Goal: Task Accomplishment & Management: Use online tool/utility

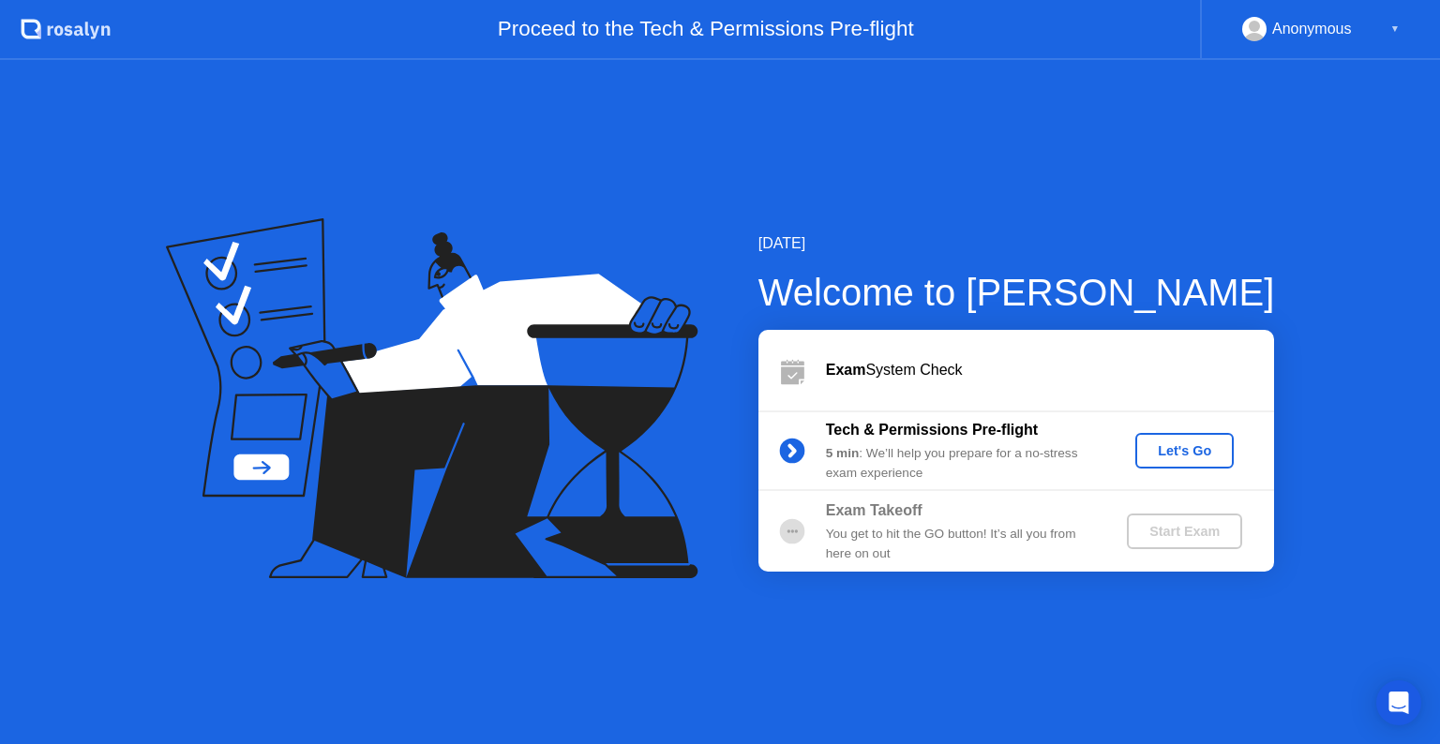
click at [1163, 454] on div "Let's Go" at bounding box center [1184, 450] width 83 height 15
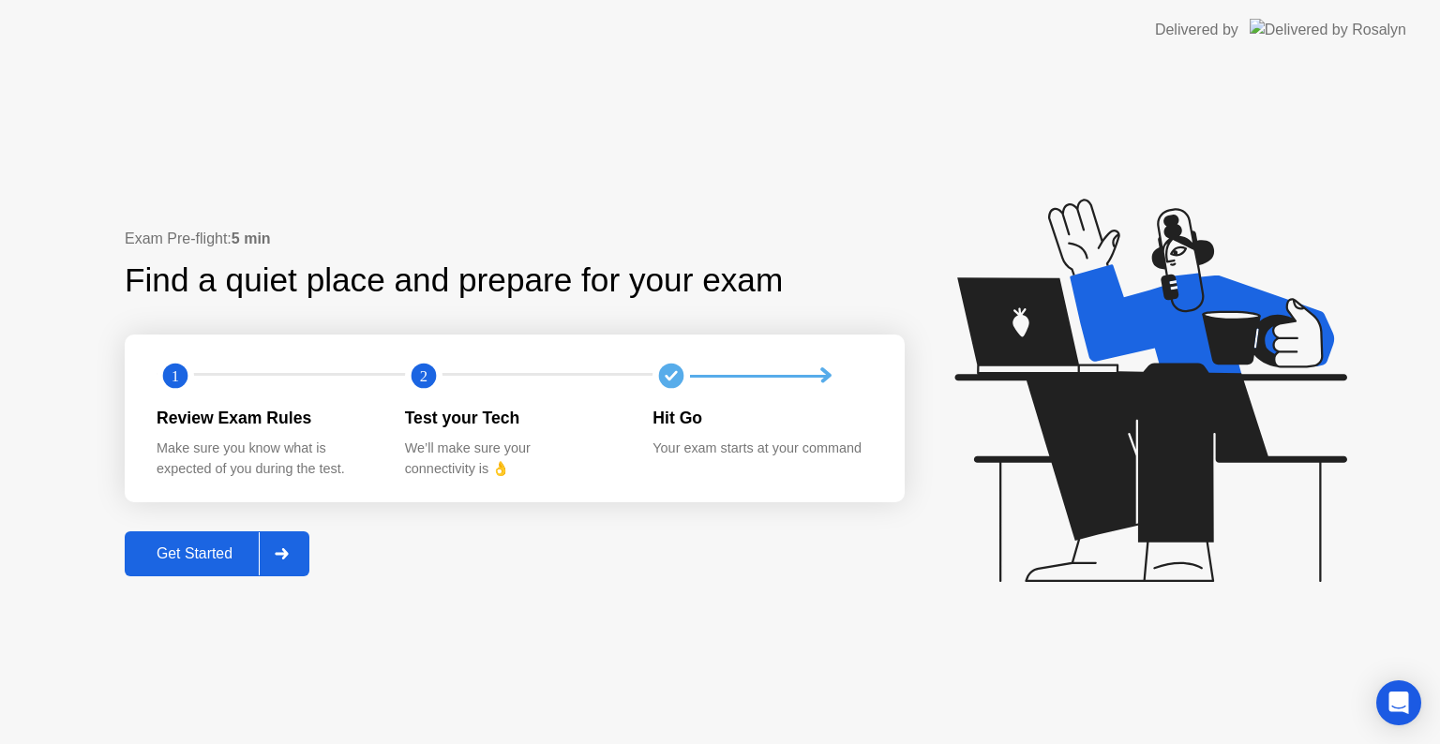
click at [234, 556] on div "Get Started" at bounding box center [194, 554] width 128 height 17
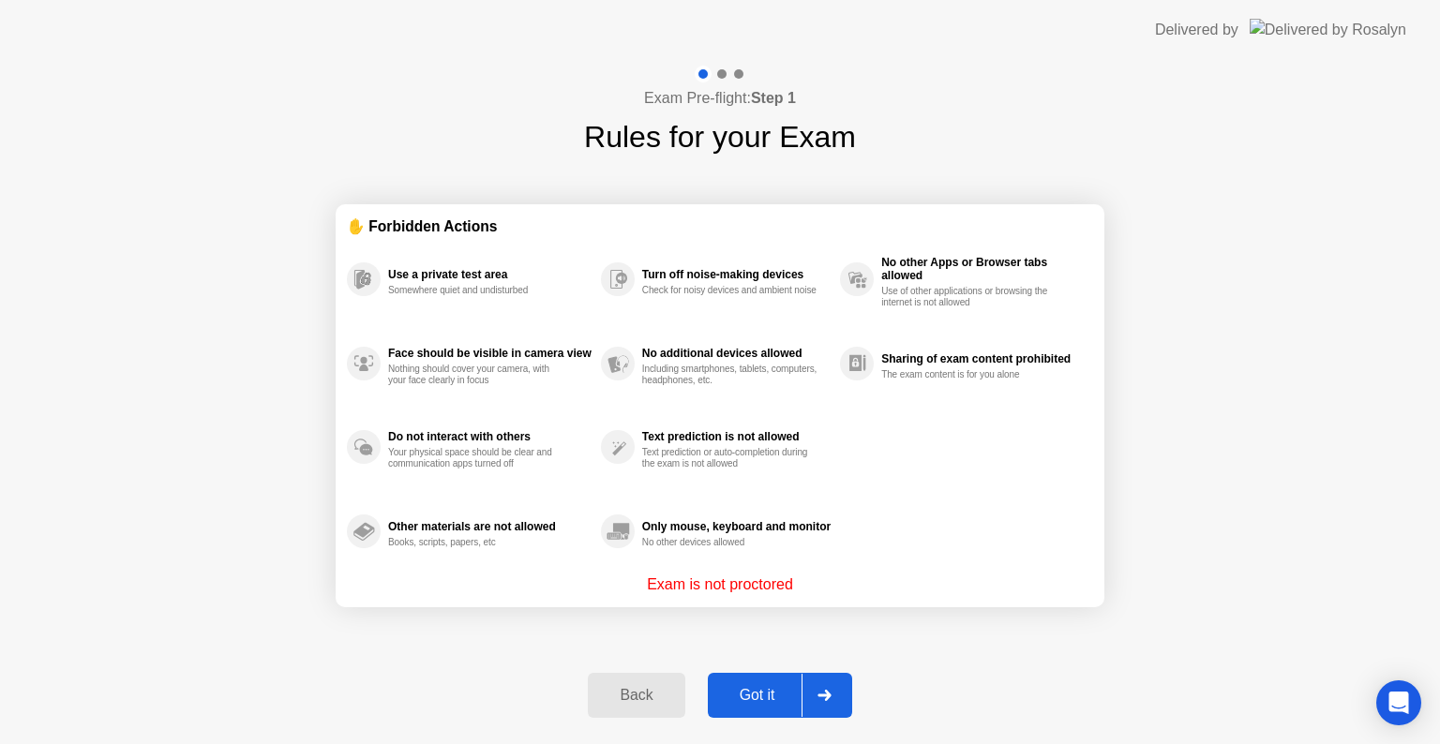
click at [825, 701] on div at bounding box center [824, 695] width 45 height 43
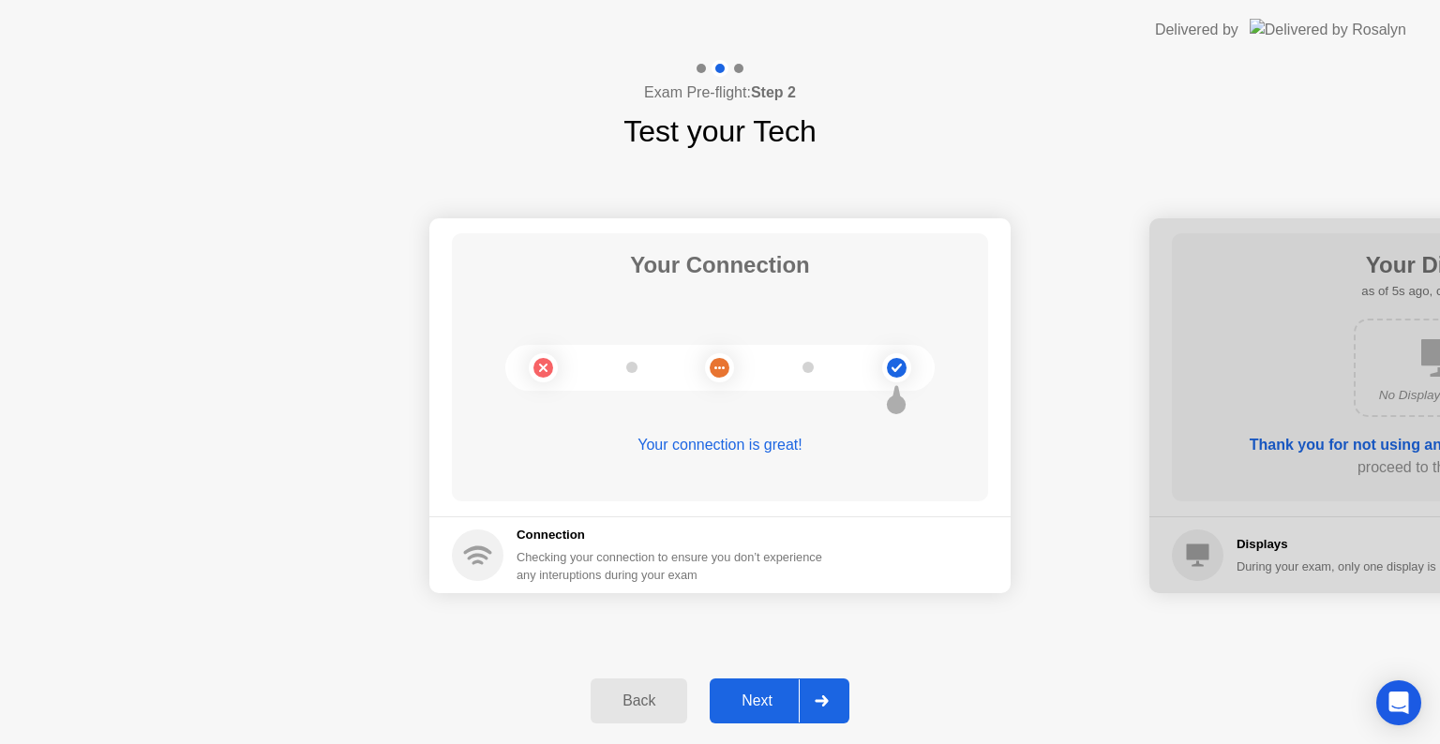
click at [825, 701] on icon at bounding box center [821, 701] width 13 height 11
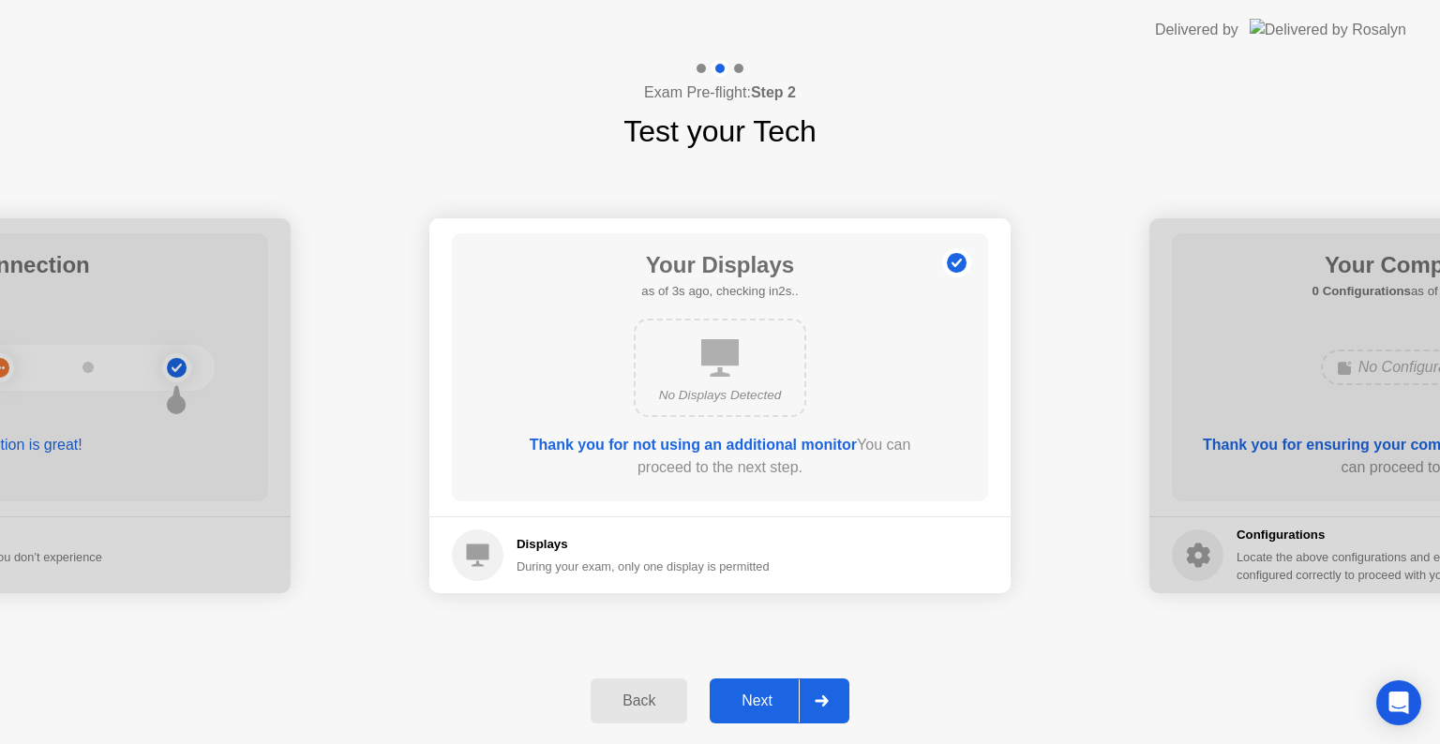
click at [825, 701] on icon at bounding box center [821, 701] width 13 height 11
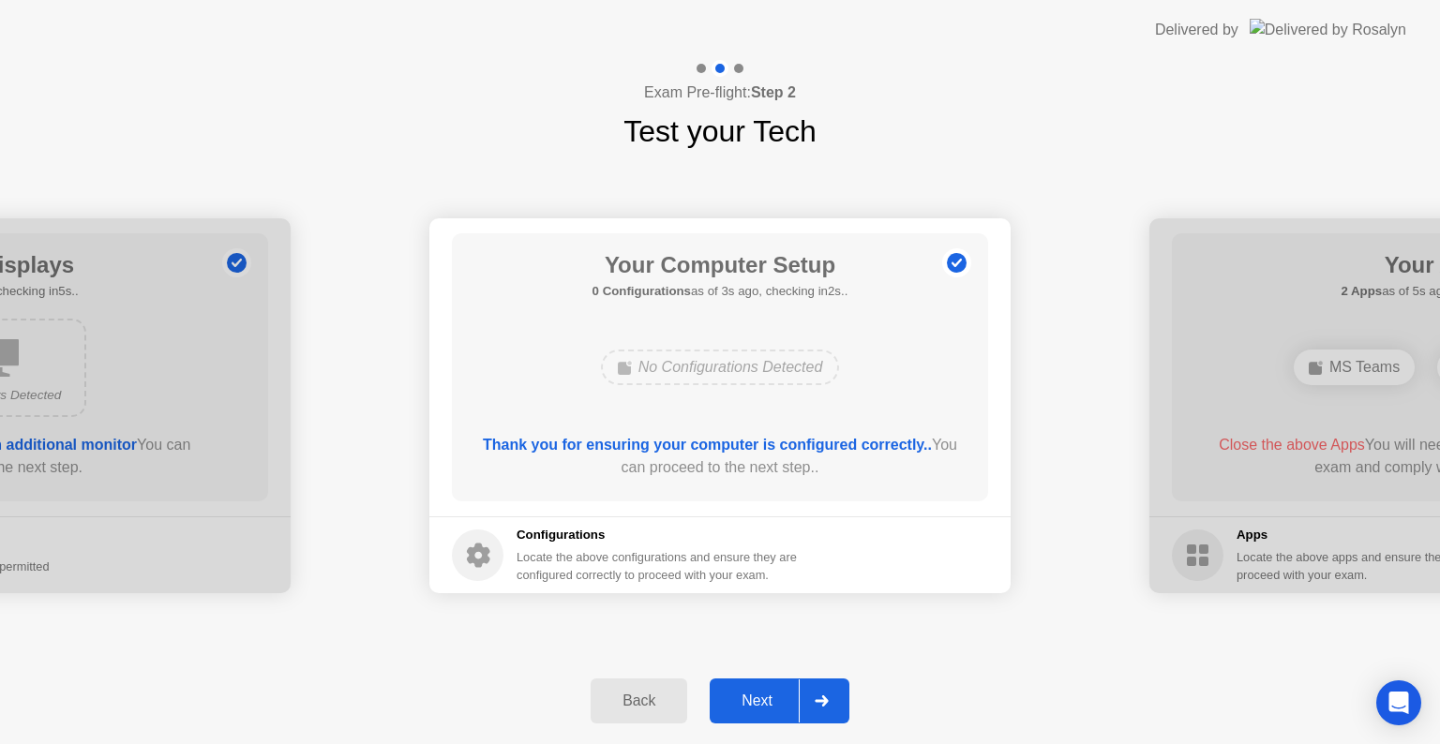
click at [825, 701] on icon at bounding box center [821, 701] width 13 height 11
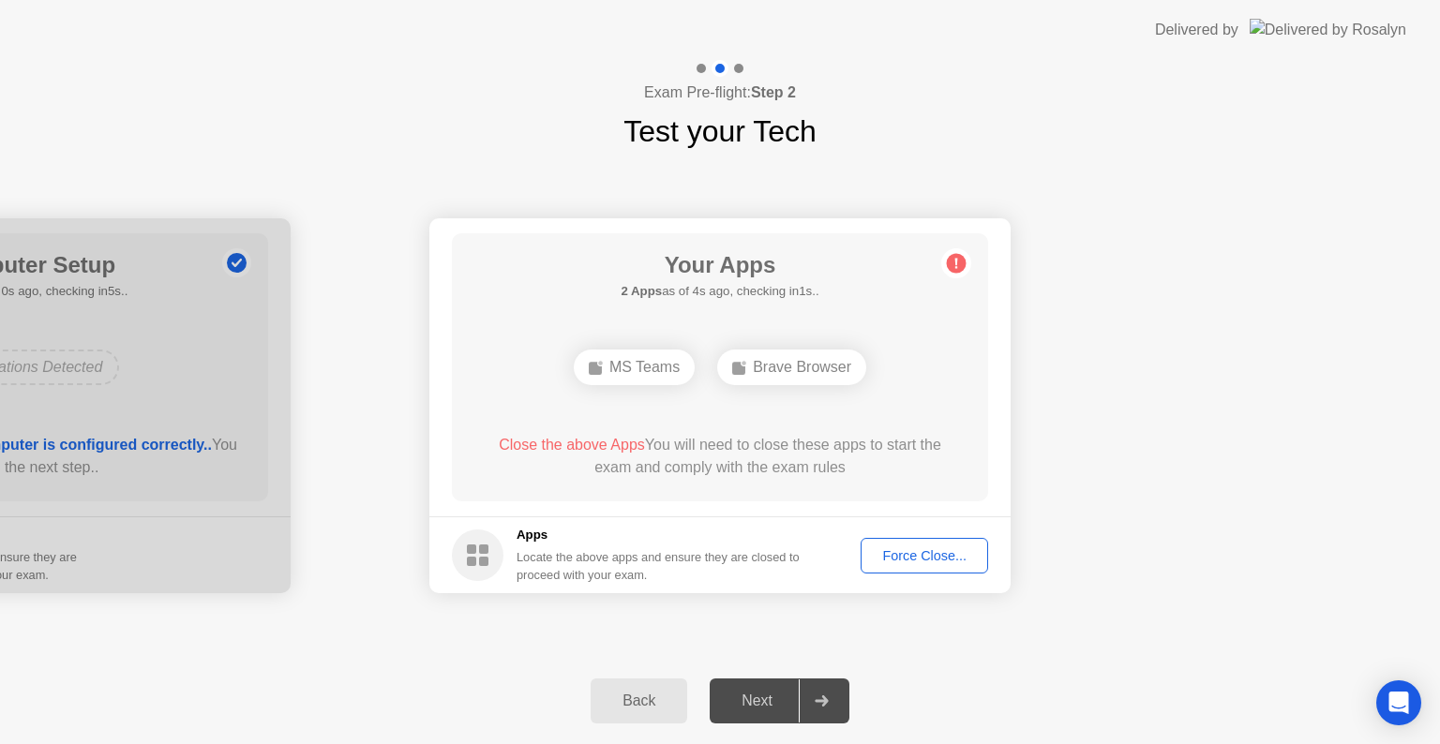
click at [927, 550] on div "Force Close..." at bounding box center [924, 556] width 114 height 15
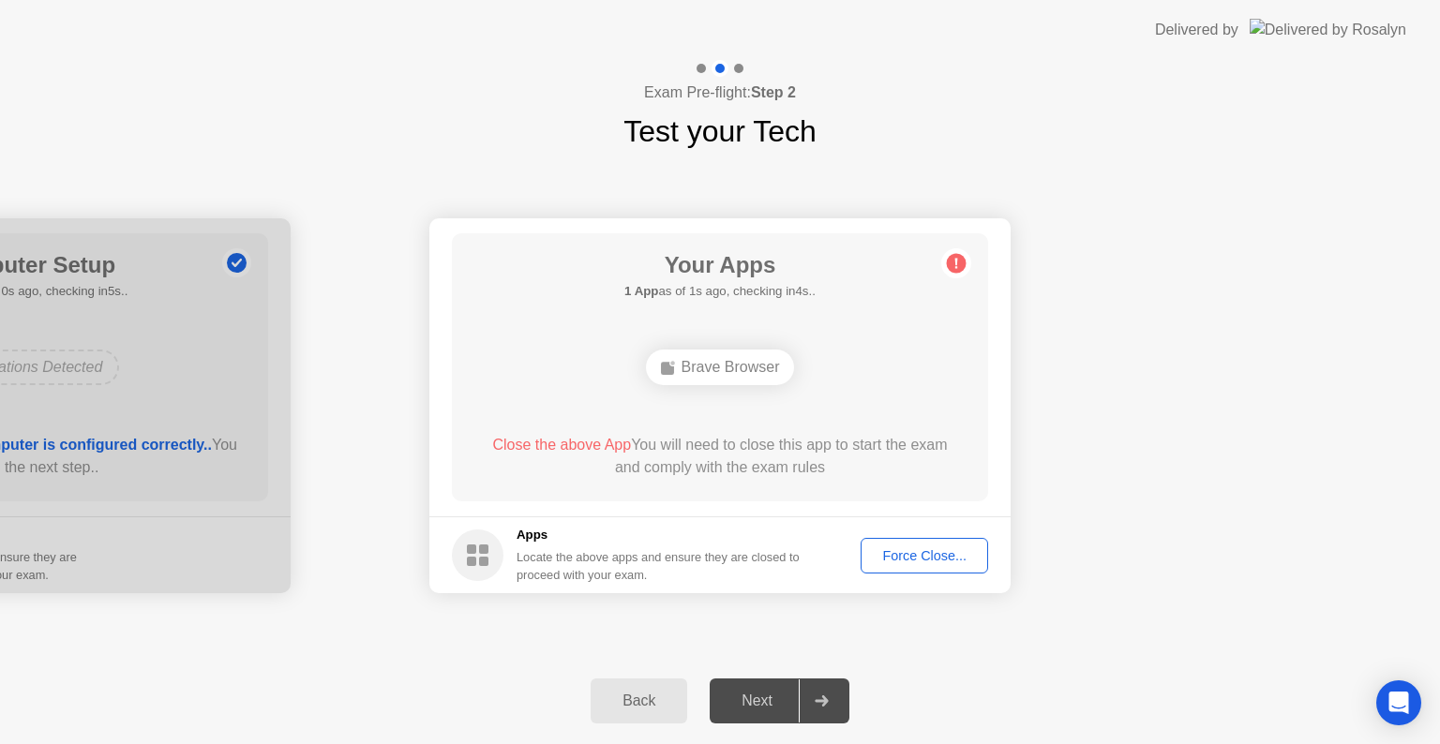
click at [889, 555] on div "Force Close..." at bounding box center [924, 556] width 114 height 15
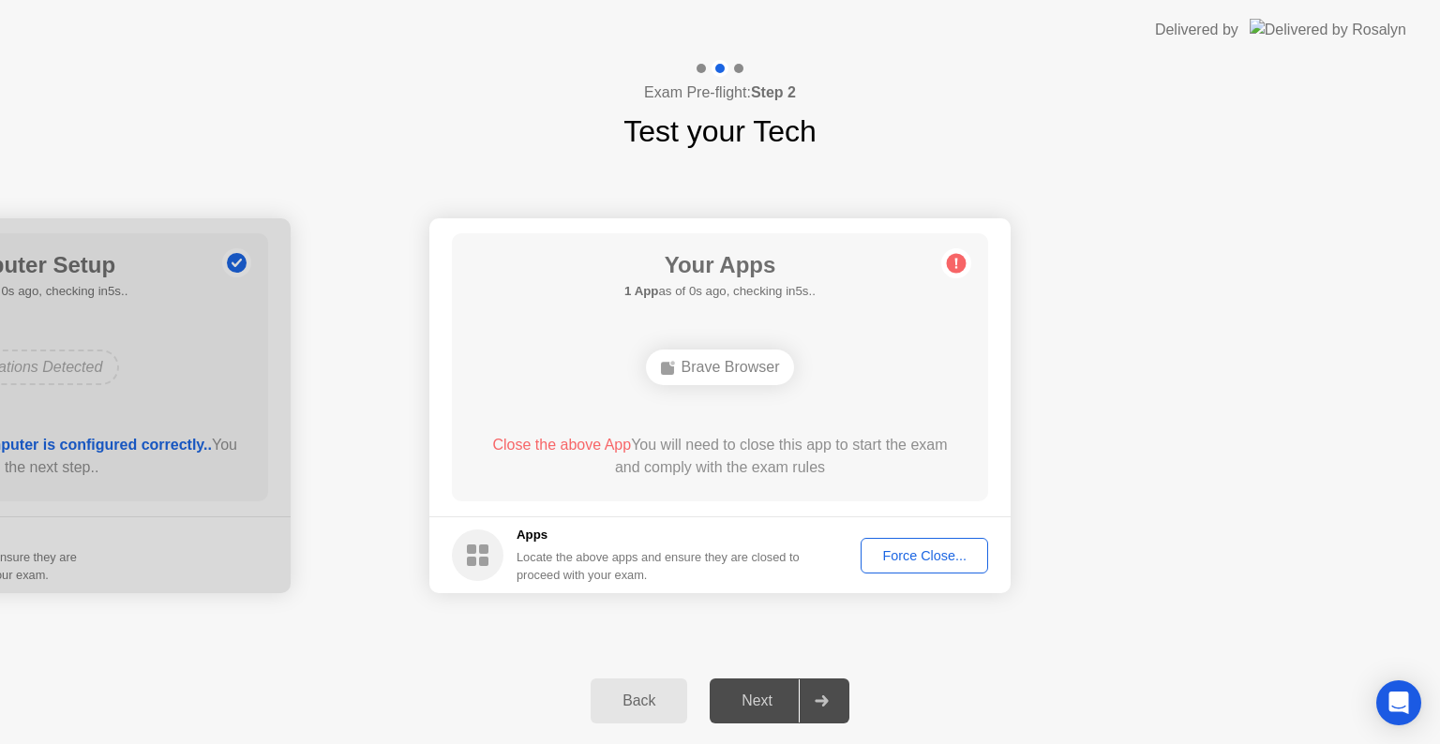
click at [871, 563] on div "Force Close..." at bounding box center [924, 556] width 114 height 15
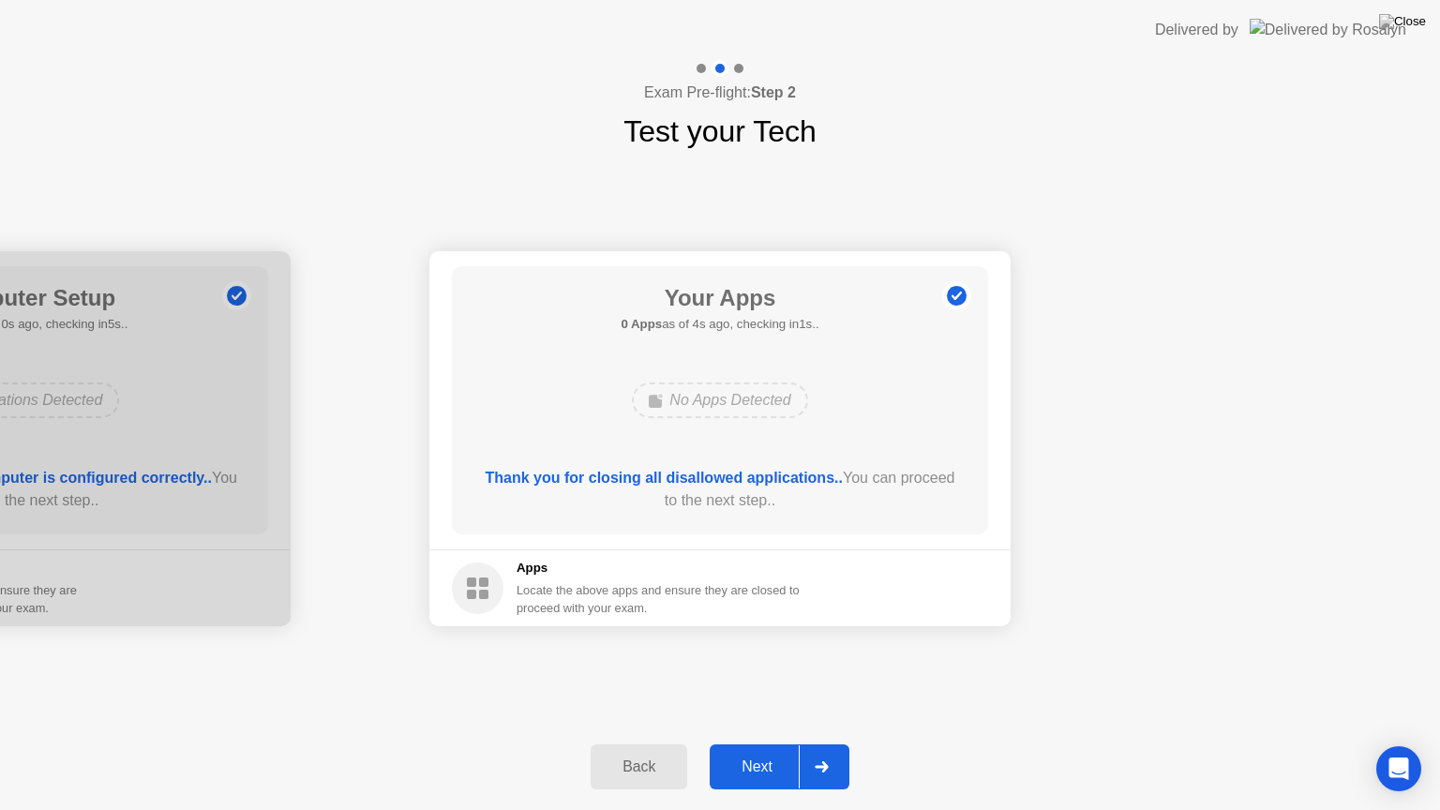
click at [819, 744] on div at bounding box center [821, 766] width 45 height 43
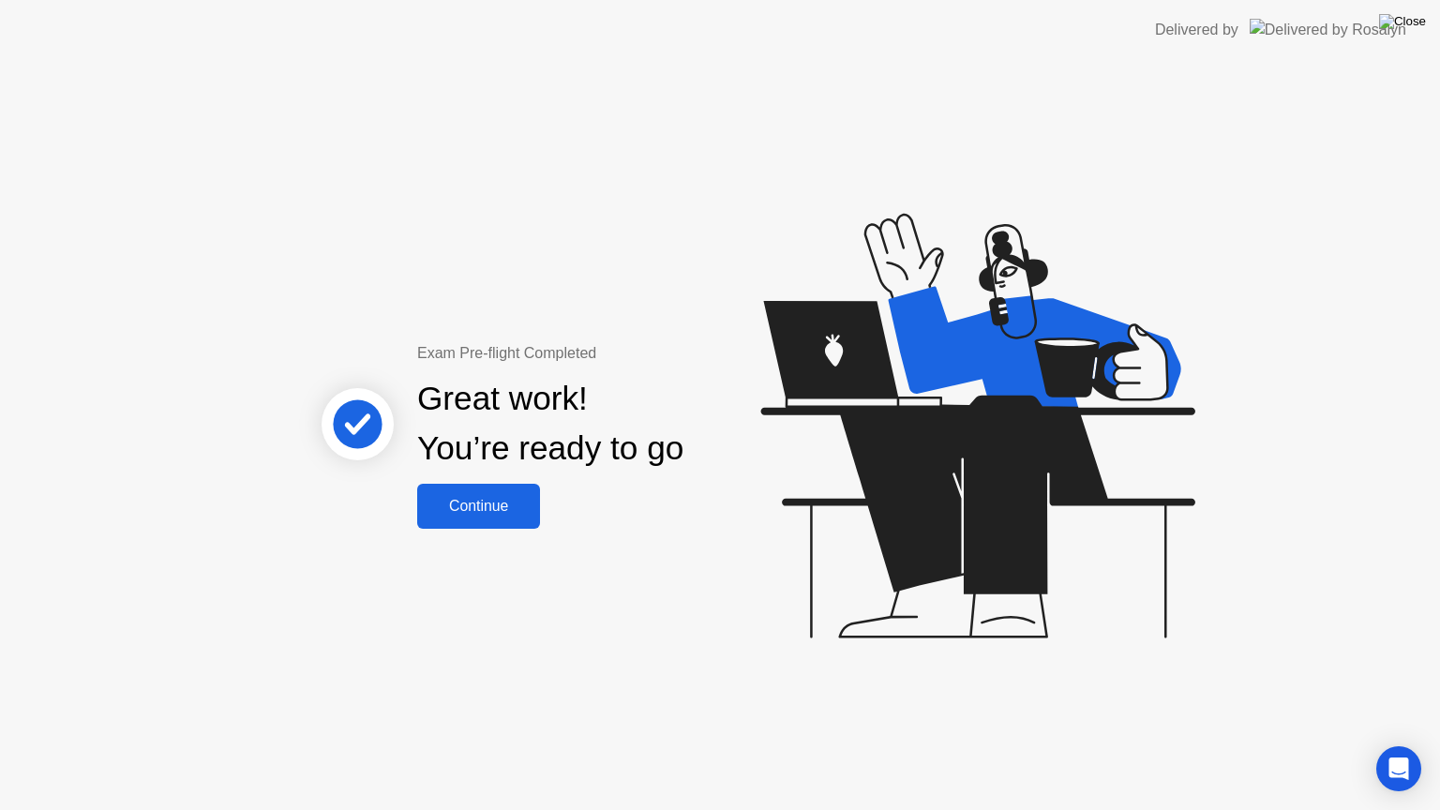
click at [1419, 16] on img at bounding box center [1402, 21] width 47 height 15
